Goal: Obtain resource: Obtain resource

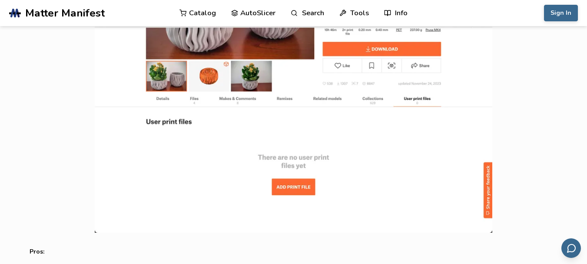
scroll to position [1026, 0]
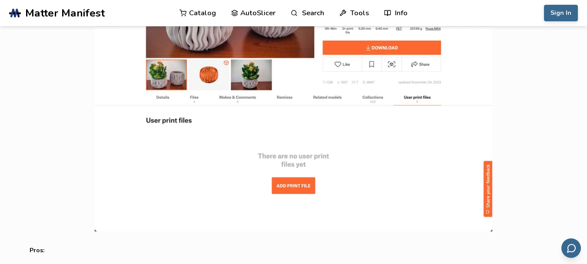
click at [289, 186] on img at bounding box center [294, 122] width 528 height 217
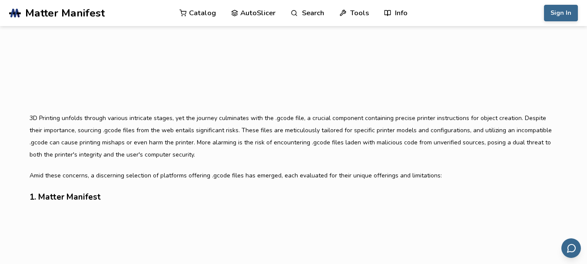
scroll to position [365, 0]
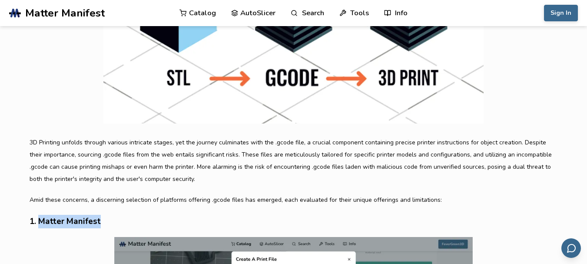
drag, startPoint x: 101, startPoint y: 223, endPoint x: 40, endPoint y: 223, distance: 60.4
click at [40, 223] on h3 "1. Matter Manifest" at bounding box center [294, 221] width 528 height 13
copy h3 "Matter Manifest"
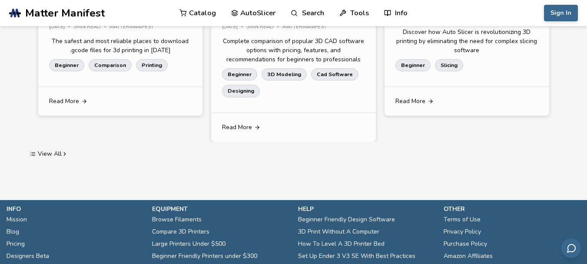
scroll to position [1758, 0]
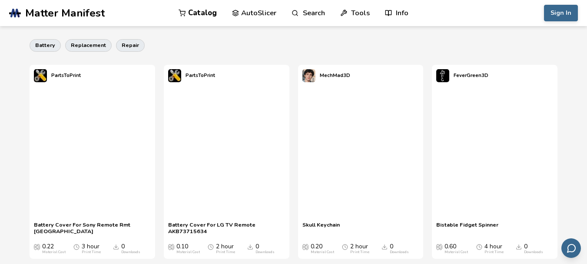
scroll to position [243, 0]
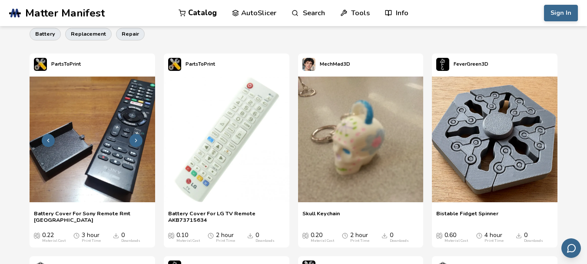
click at [100, 182] on img at bounding box center [93, 139] width 126 height 126
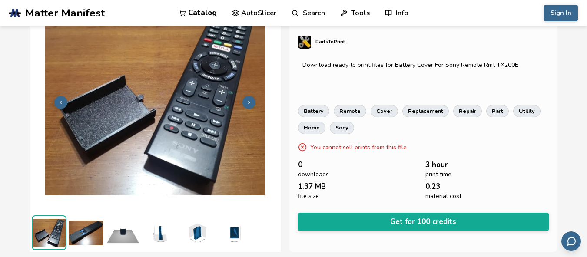
scroll to position [39, 0]
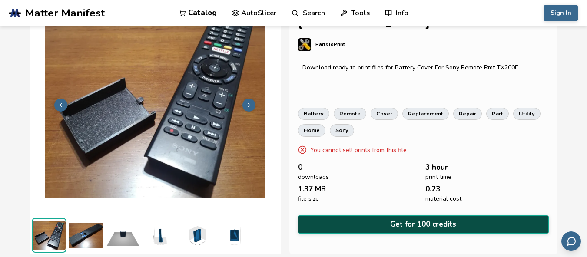
click at [413, 223] on button "Get for 100 credits" at bounding box center [423, 225] width 251 height 18
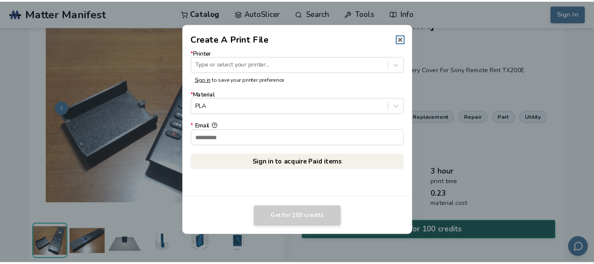
scroll to position [37, 0]
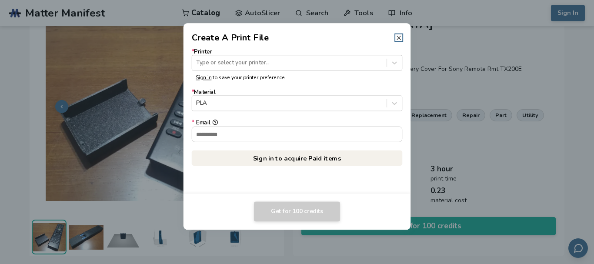
click at [398, 40] on icon at bounding box center [398, 37] width 7 height 7
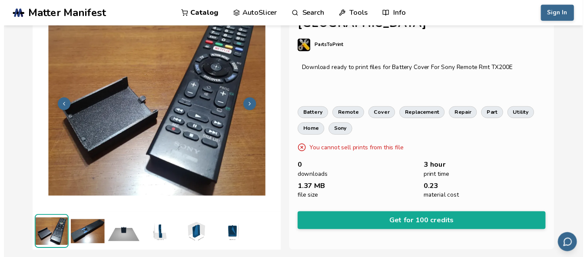
scroll to position [39, 0]
